Goal: Task Accomplishment & Management: Manage account settings

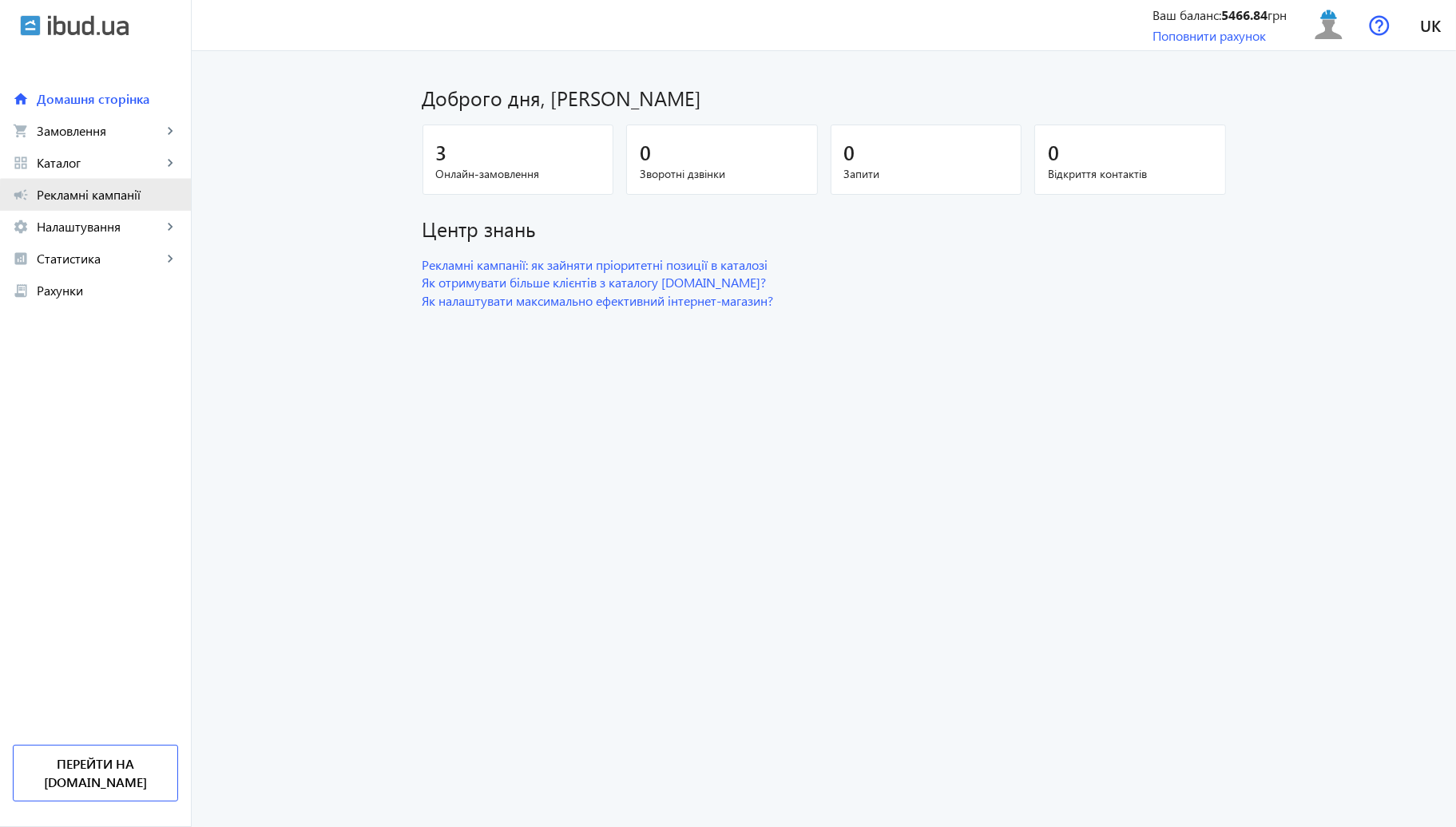
click at [119, 205] on link "campaign Рекламні кампанії" at bounding box center [95, 194] width 191 height 32
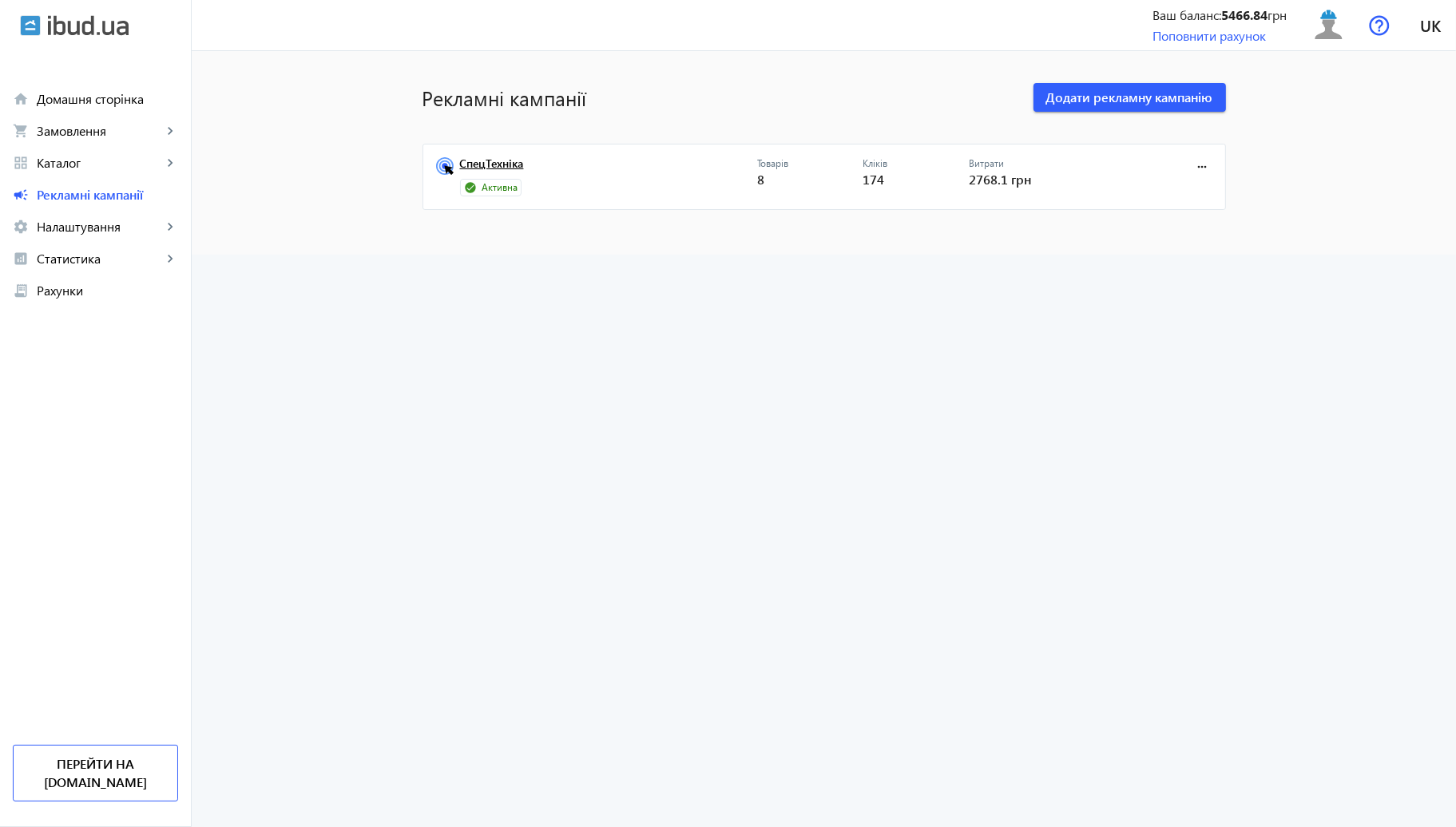
drag, startPoint x: 627, startPoint y: 130, endPoint x: 581, endPoint y: 169, distance: 60.3
click at [619, 134] on div "Рекламні кампанії Додати рекламну кампанію СпецТехніка Активна Товарів 8 Кліків…" at bounding box center [823, 140] width 842 height 140
click at [581, 169] on link "СпецТехніка" at bounding box center [608, 168] width 297 height 22
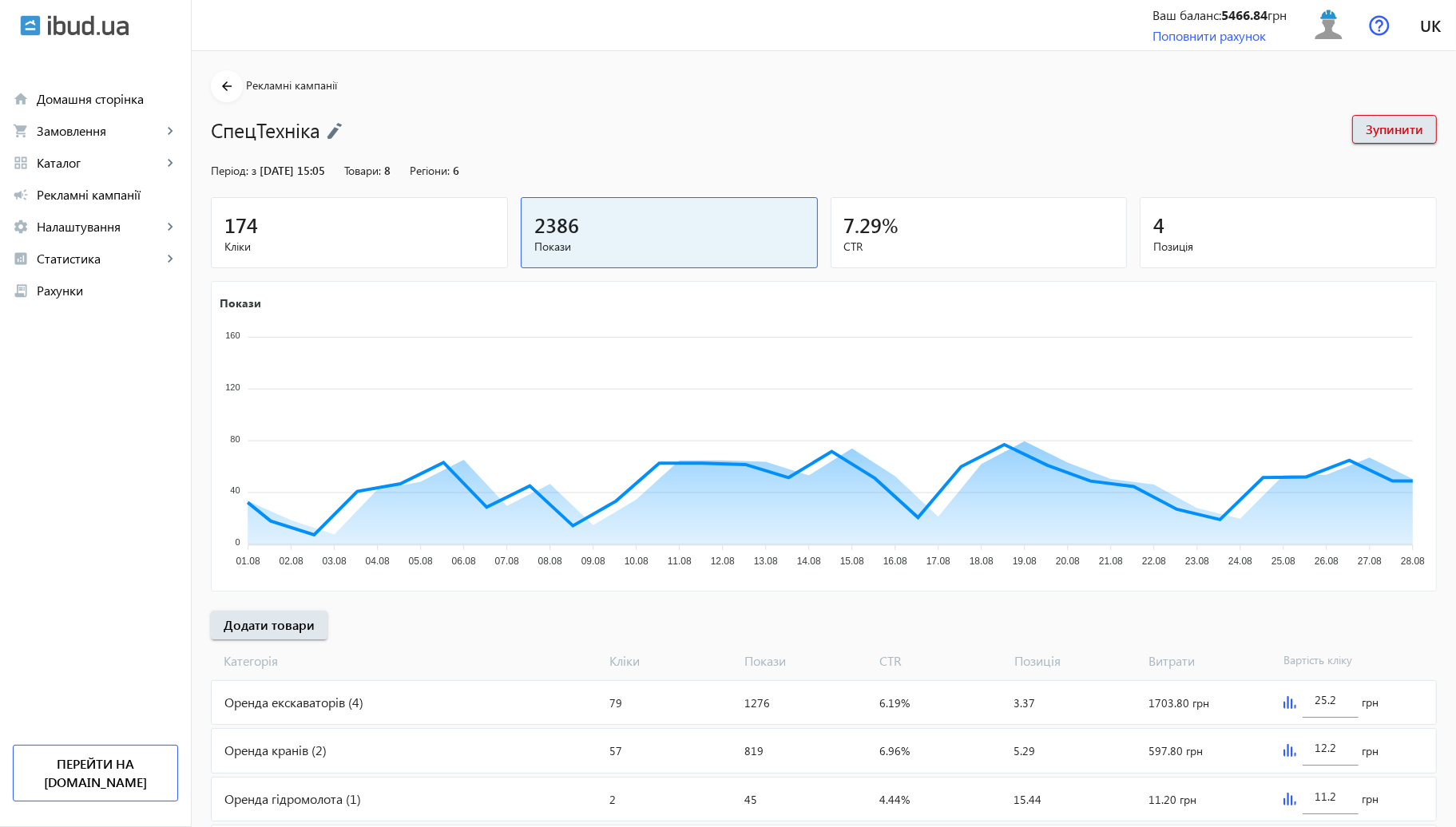
click at [408, 218] on div "174" at bounding box center [359, 225] width 270 height 28
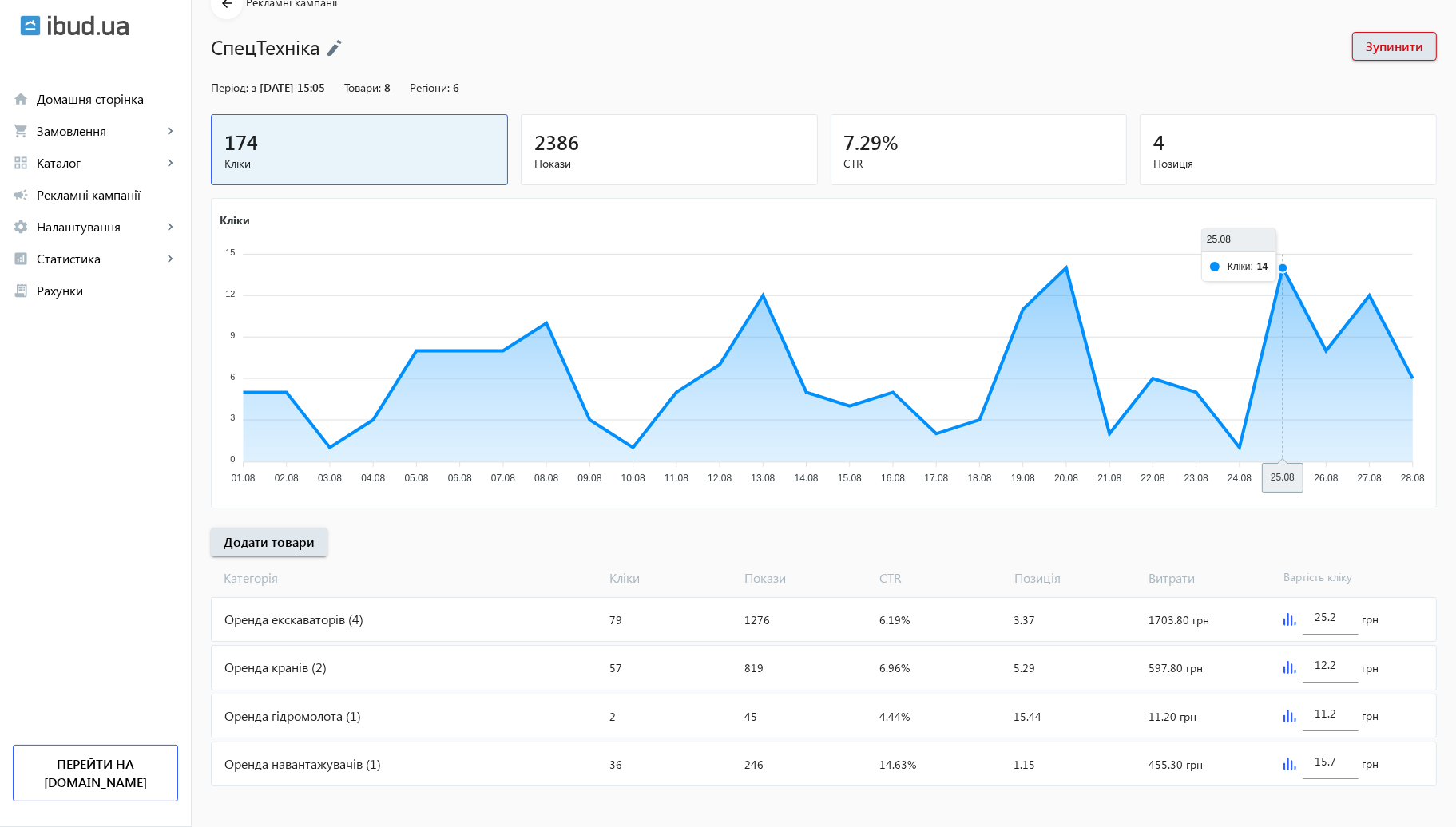
scroll to position [88, 0]
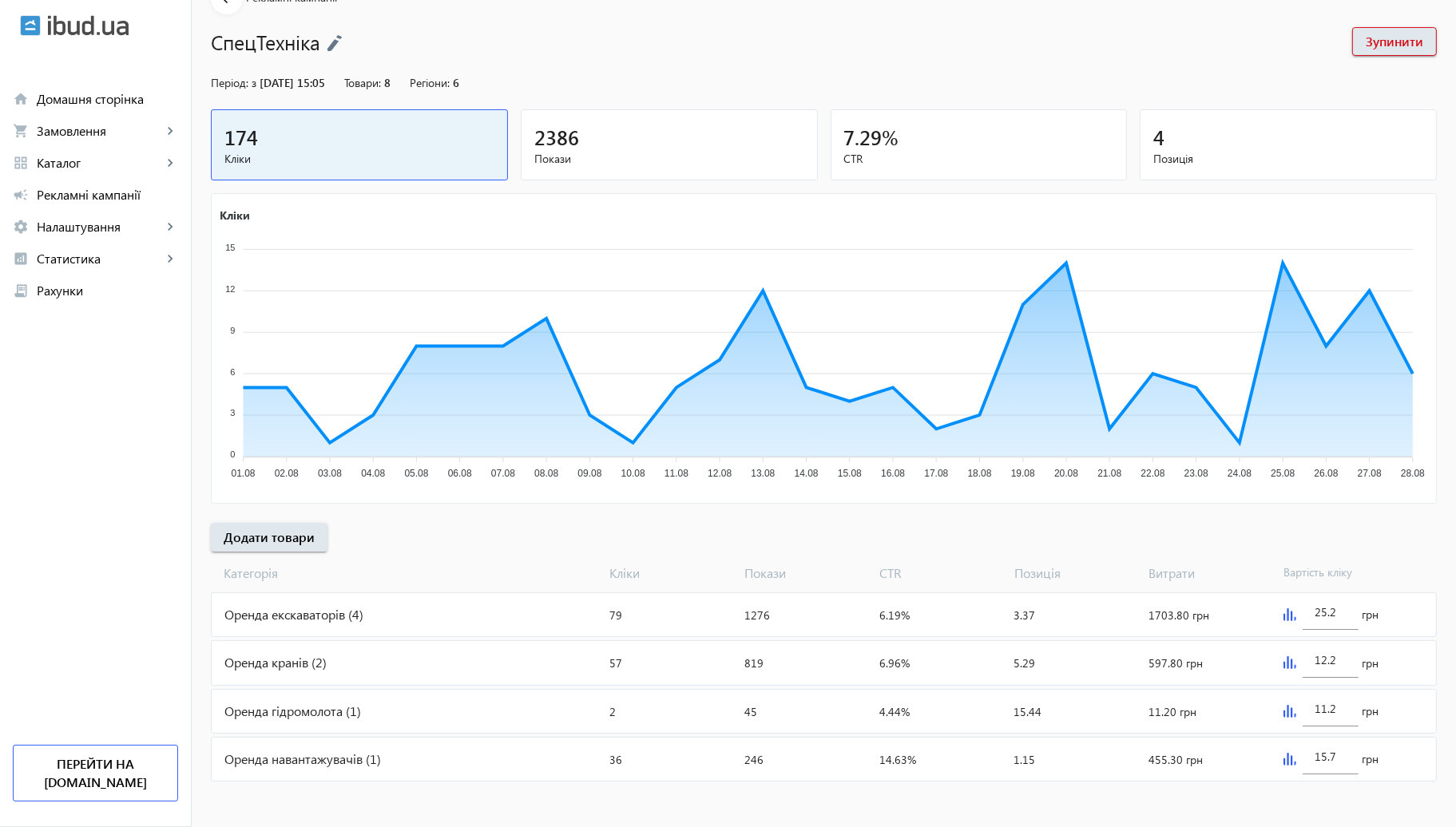
click at [1283, 666] on img at bounding box center [1290, 663] width 13 height 13
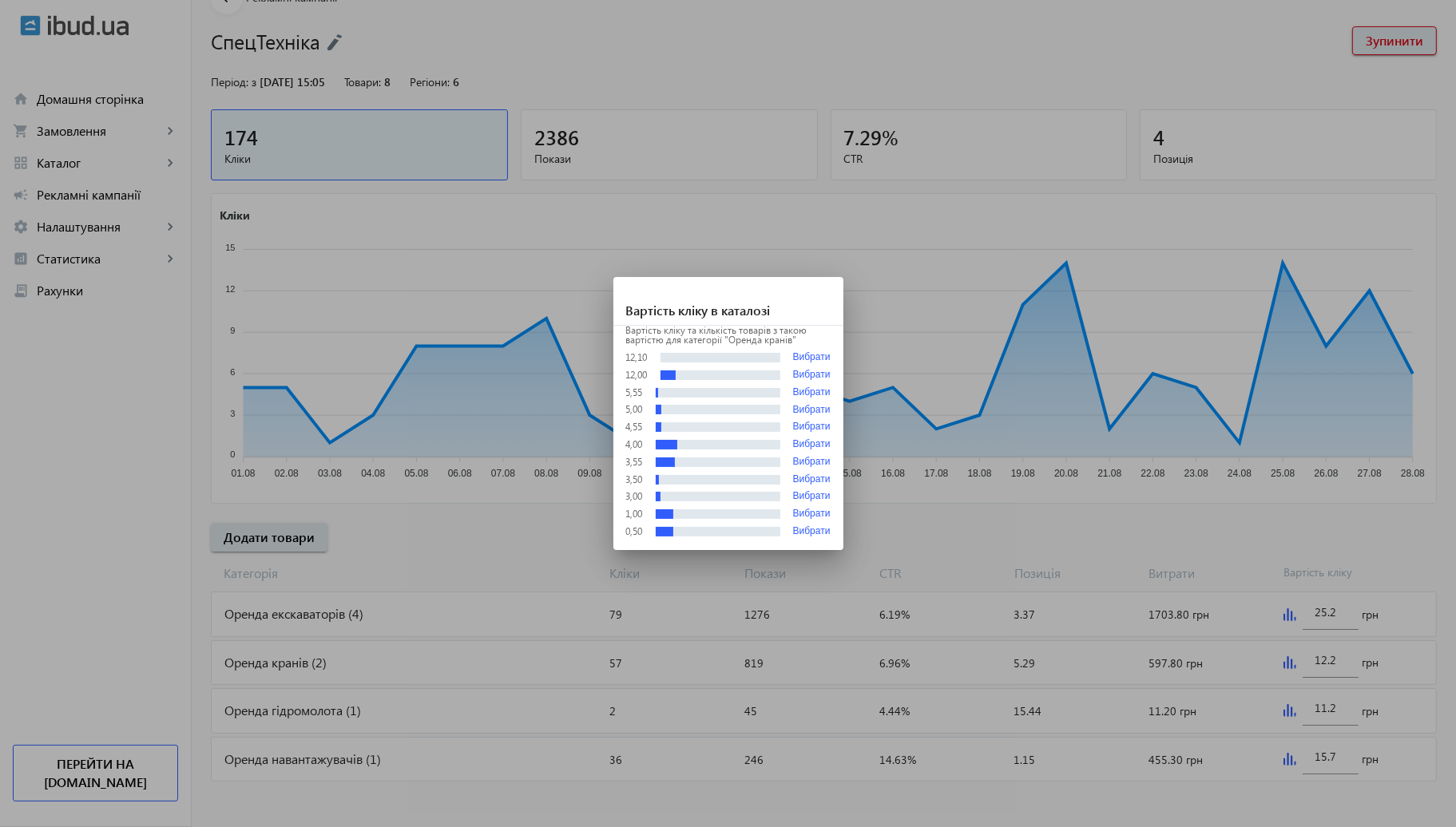
drag, startPoint x: 1028, startPoint y: 525, endPoint x: 1019, endPoint y: 525, distance: 9.0
click at [1019, 525] on div at bounding box center [728, 413] width 1456 height 827
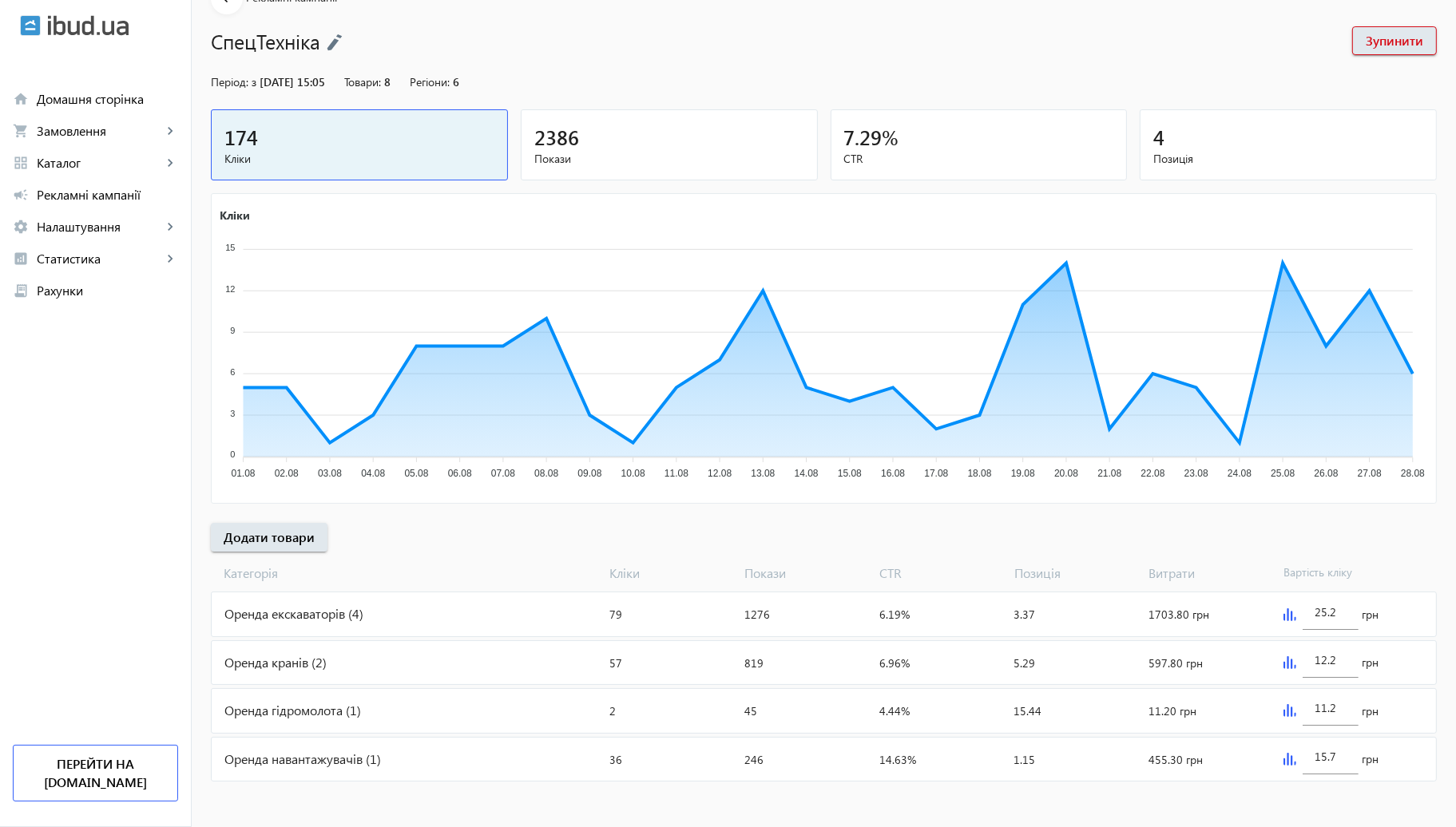
scroll to position [88, 0]
click at [501, 657] on div "Оренда кранів (2)" at bounding box center [407, 663] width 393 height 43
